Goal: Task Accomplishment & Management: Complete application form

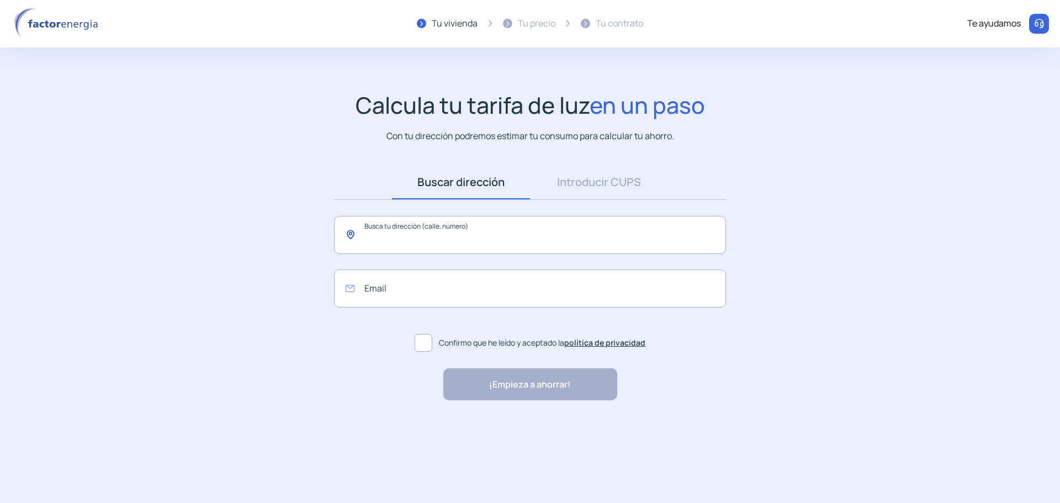
click at [420, 235] on input "text" at bounding box center [530, 235] width 392 height 38
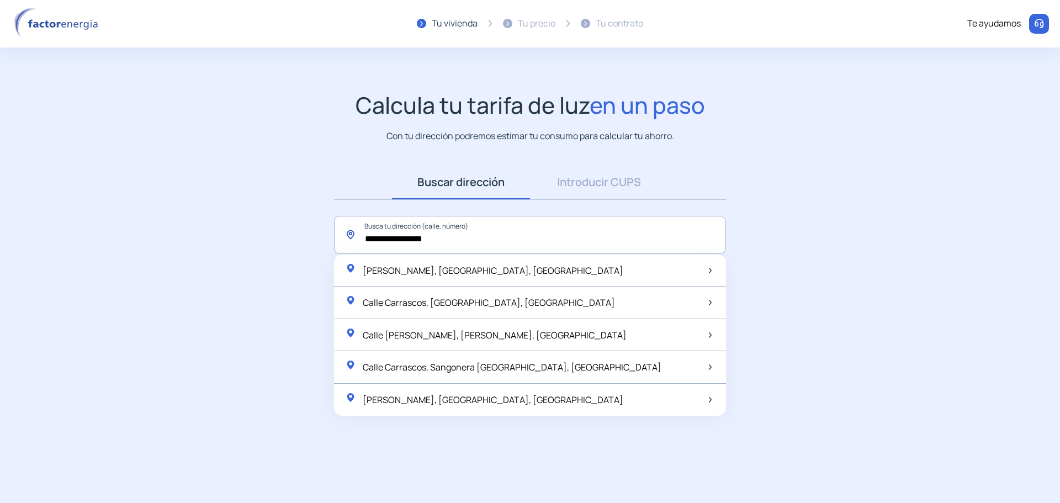
drag, startPoint x: 387, startPoint y: 236, endPoint x: 316, endPoint y: 237, distance: 70.7
click at [316, 237] on app-search-direction-cups "**********" at bounding box center [530, 246] width 1060 height 309
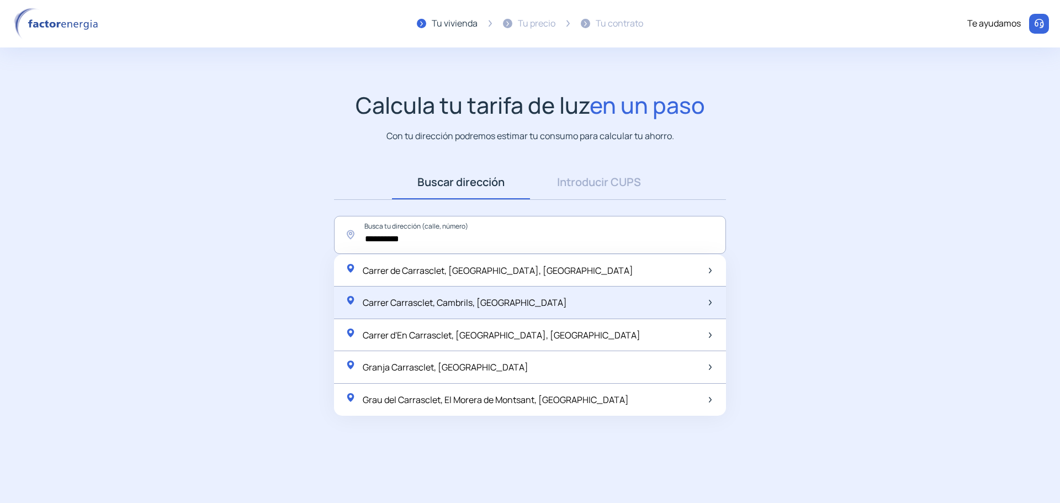
click at [451, 308] on span "Carrer Carrasclet, Cambrils, Hiszpania" at bounding box center [465, 303] width 204 height 12
type input "**********"
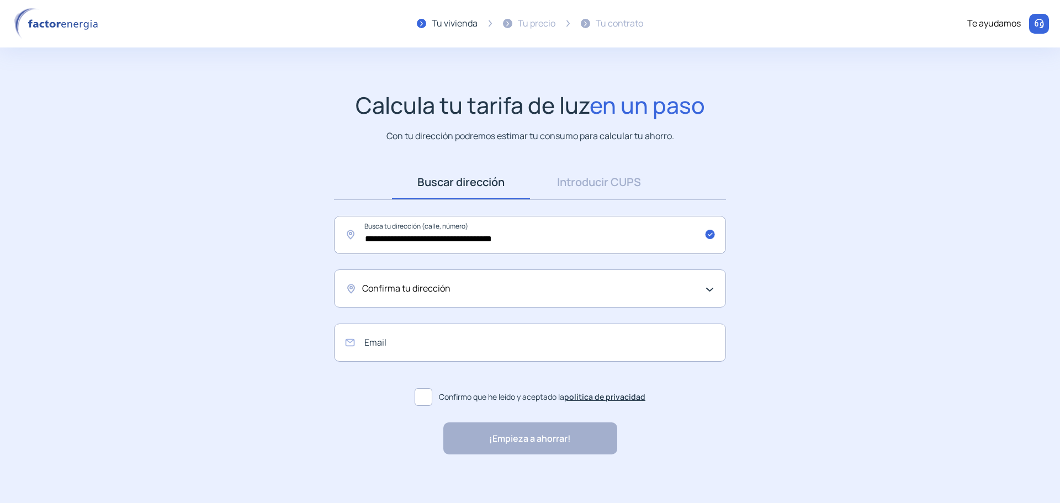
click at [462, 292] on div "Confirma tu dirección" at bounding box center [527, 289] width 330 height 14
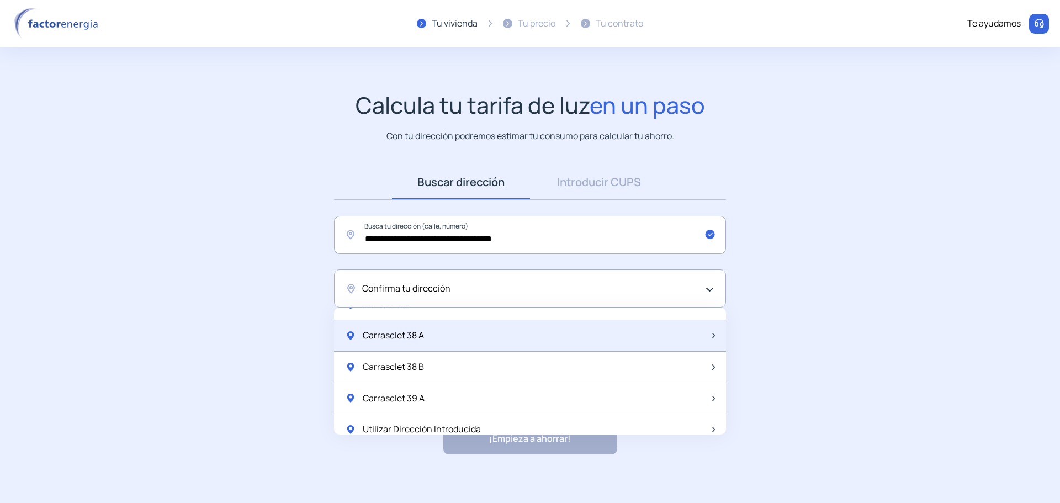
scroll to position [1466, 0]
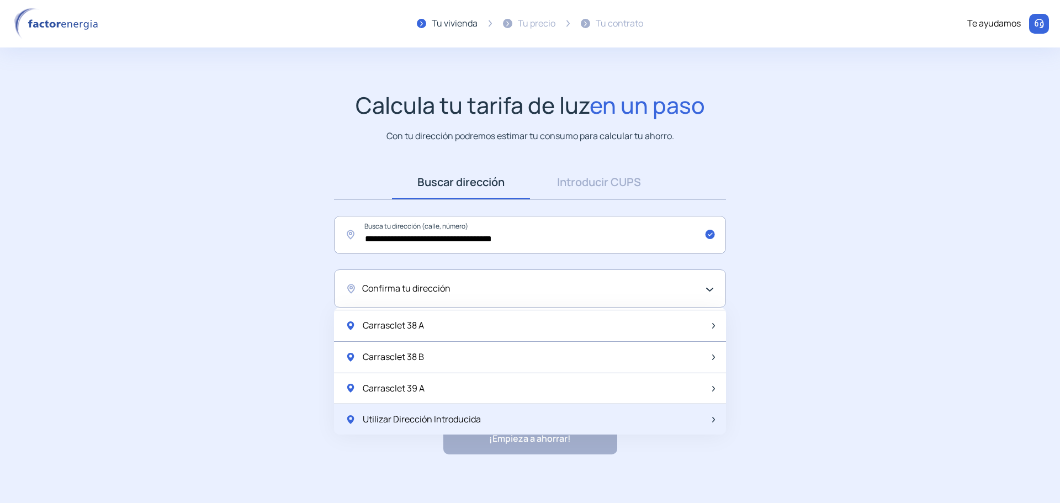
click at [453, 426] on span "Utilizar Dirección Introducida" at bounding box center [422, 420] width 118 height 14
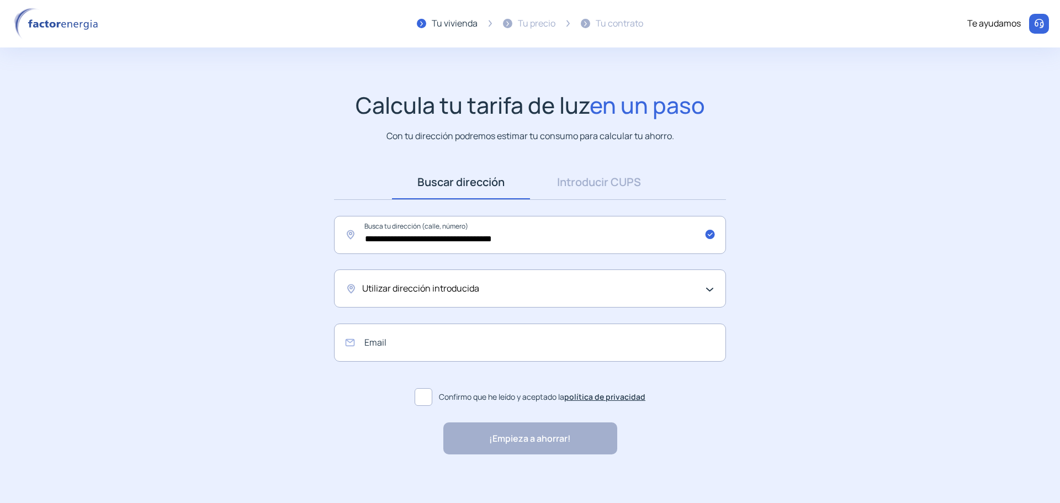
click at [495, 292] on div "Utilizar dirección introducida" at bounding box center [527, 289] width 330 height 14
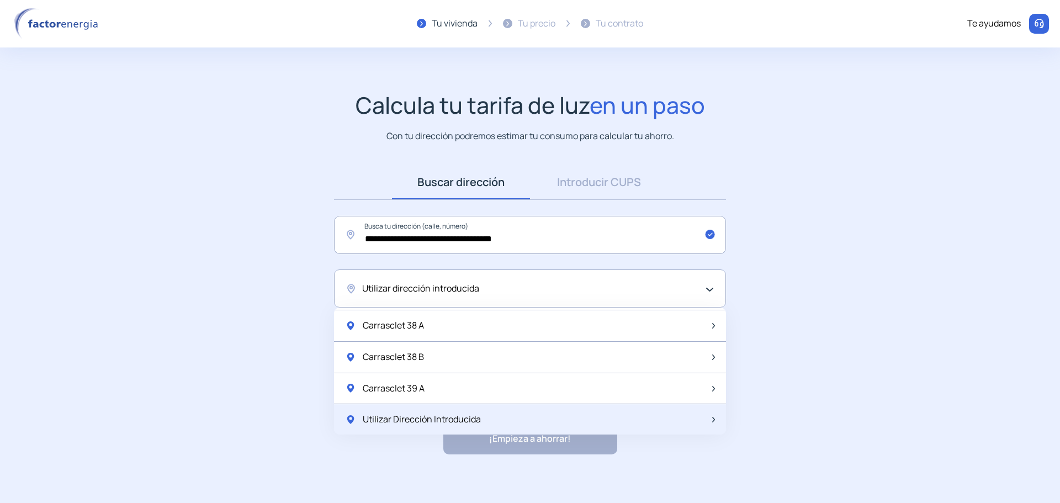
click at [712, 422] on img at bounding box center [713, 420] width 3 height 6
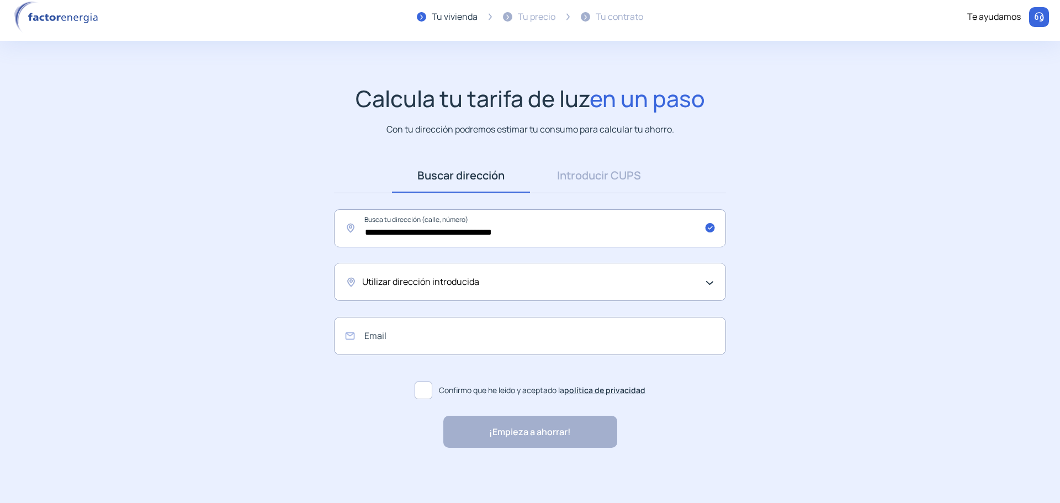
scroll to position [0, 0]
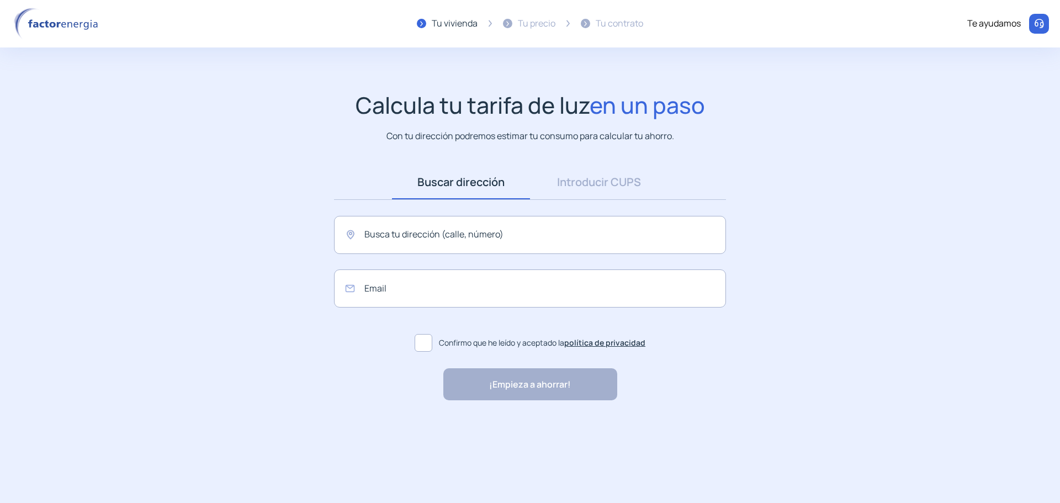
click at [69, 25] on img at bounding box center [58, 24] width 94 height 32
